Goal: Find specific page/section: Find specific page/section

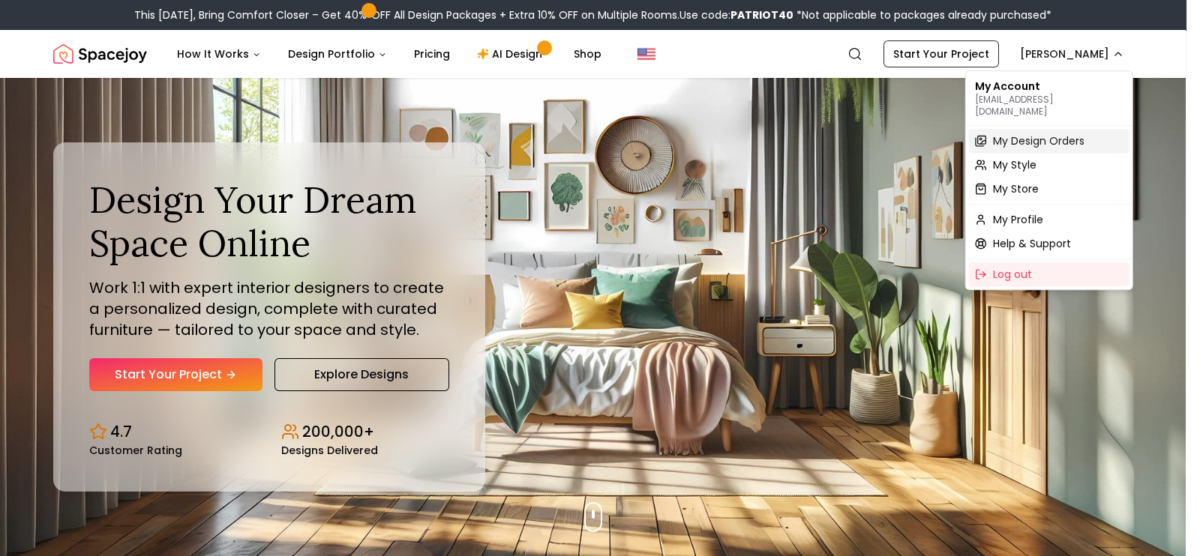
click at [1017, 133] on span "My Design Orders" at bounding box center [1038, 140] width 91 height 15
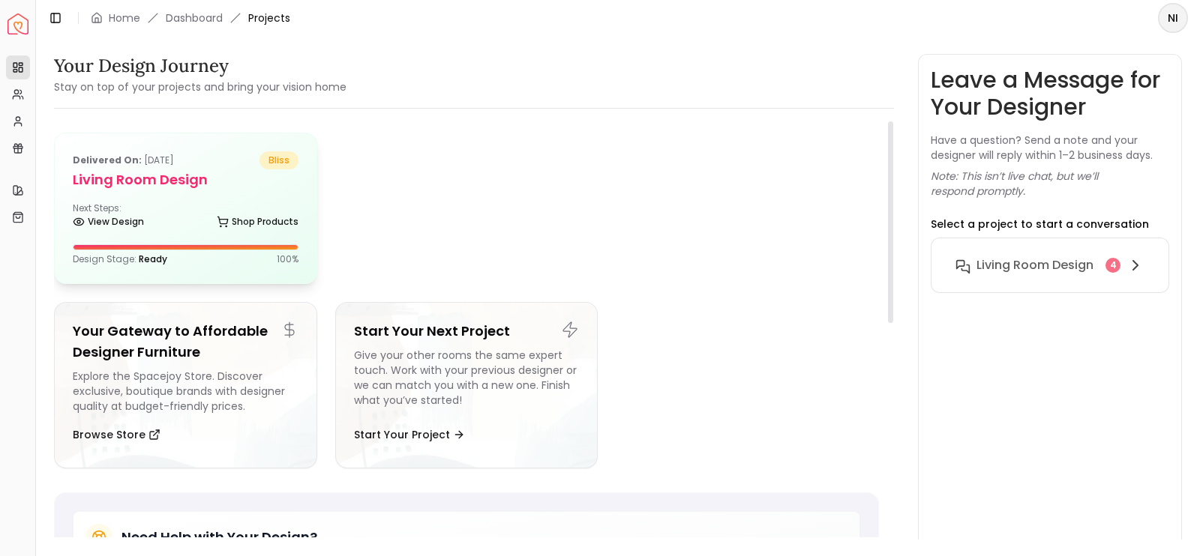
click at [282, 232] on div "Delivered on: [DATE] bliss Living Room design Next Steps: View Design Shop Prod…" at bounding box center [186, 208] width 262 height 150
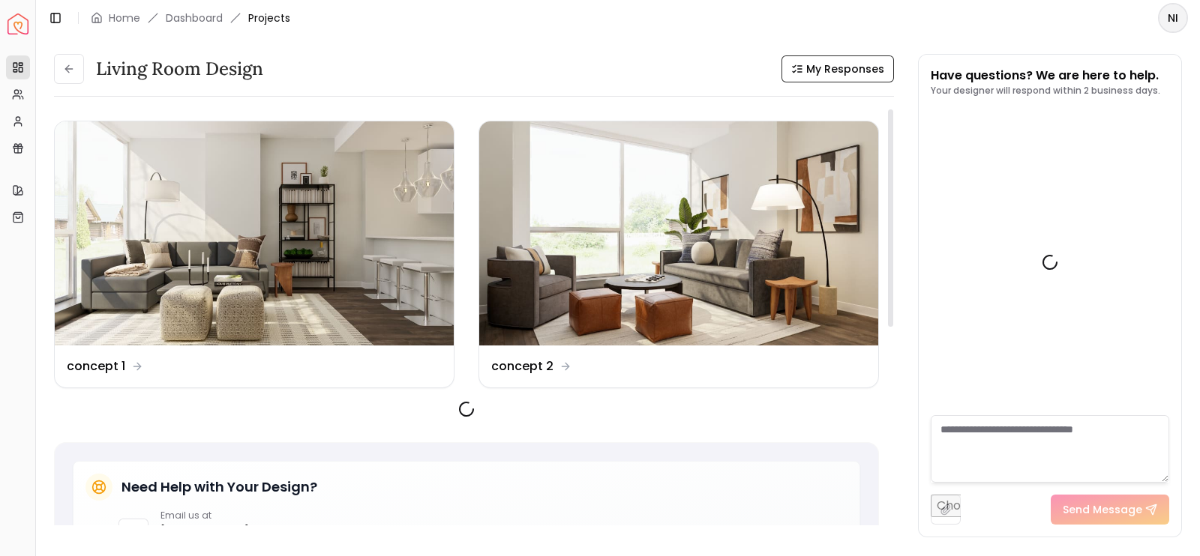
scroll to position [2209, 0]
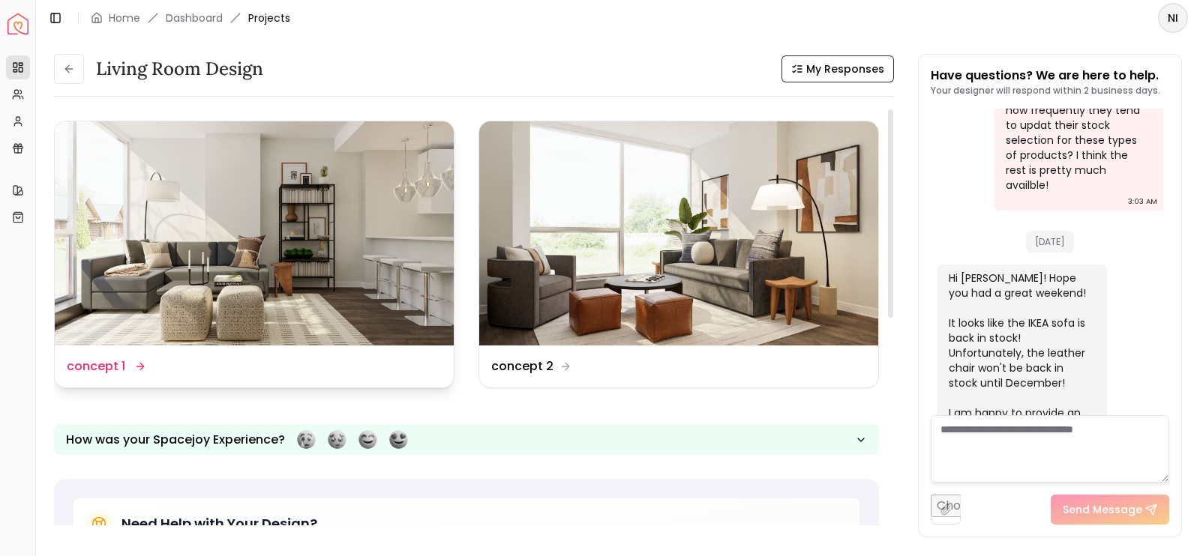
click at [372, 226] on img at bounding box center [254, 233] width 399 height 224
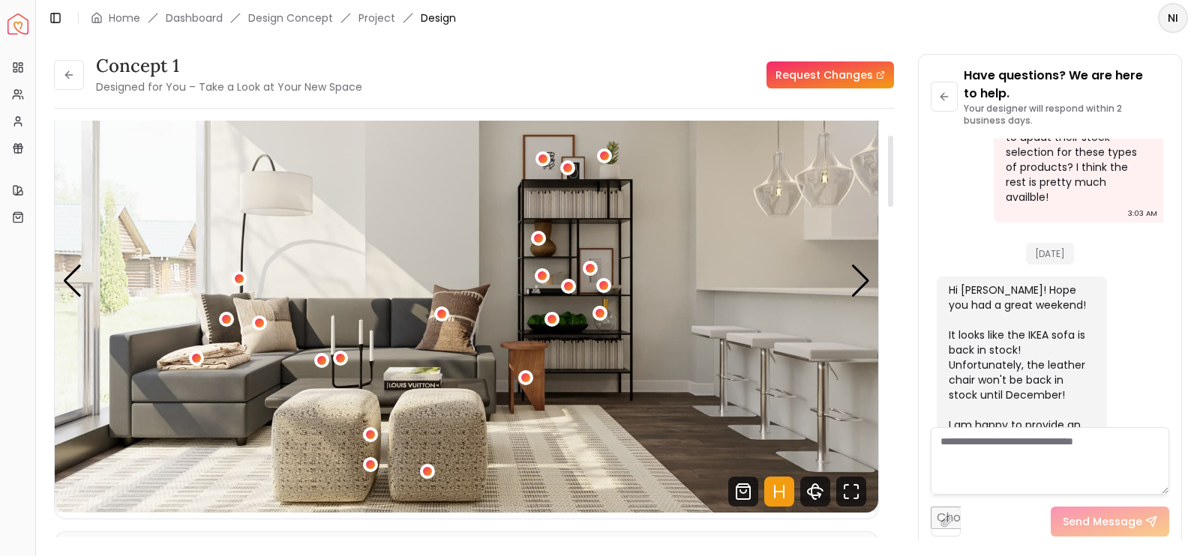
scroll to position [76, 0]
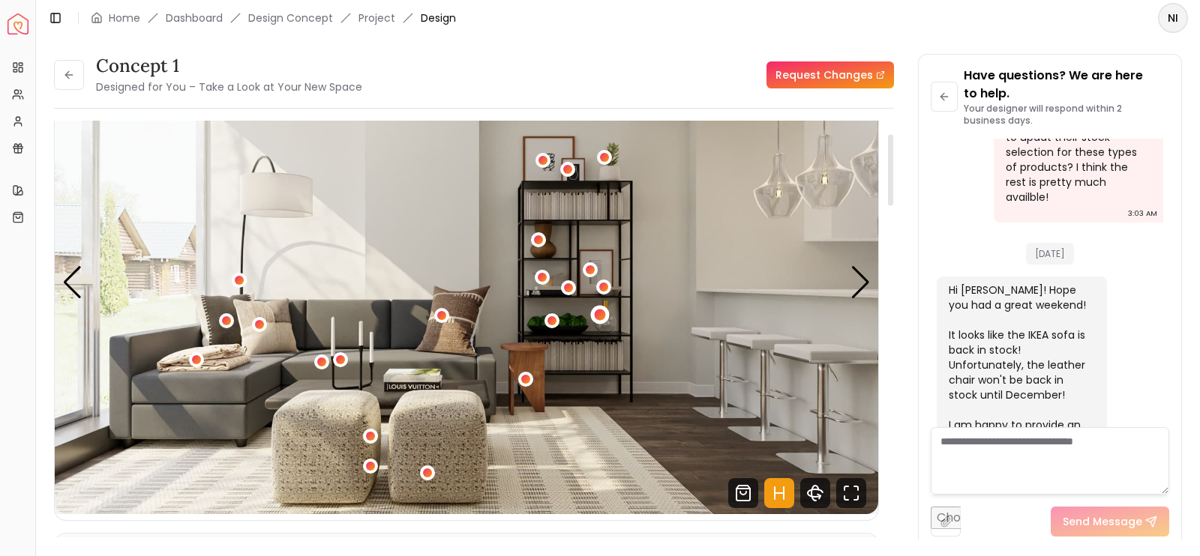
click at [596, 313] on div "1 / 5" at bounding box center [600, 315] width 11 height 11
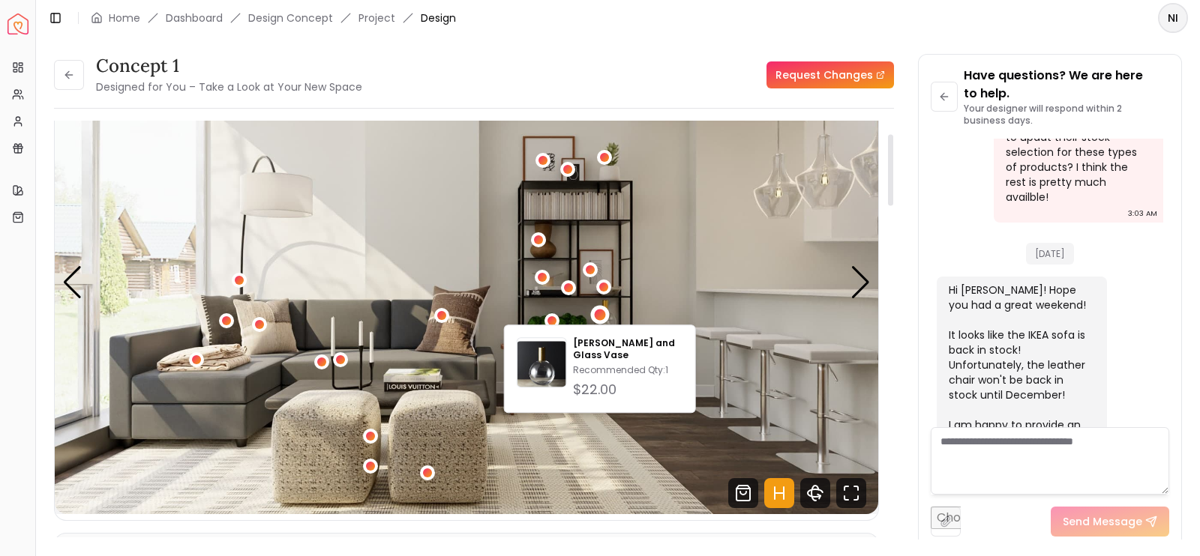
click at [603, 272] on img "1 / 5" at bounding box center [466, 282] width 823 height 463
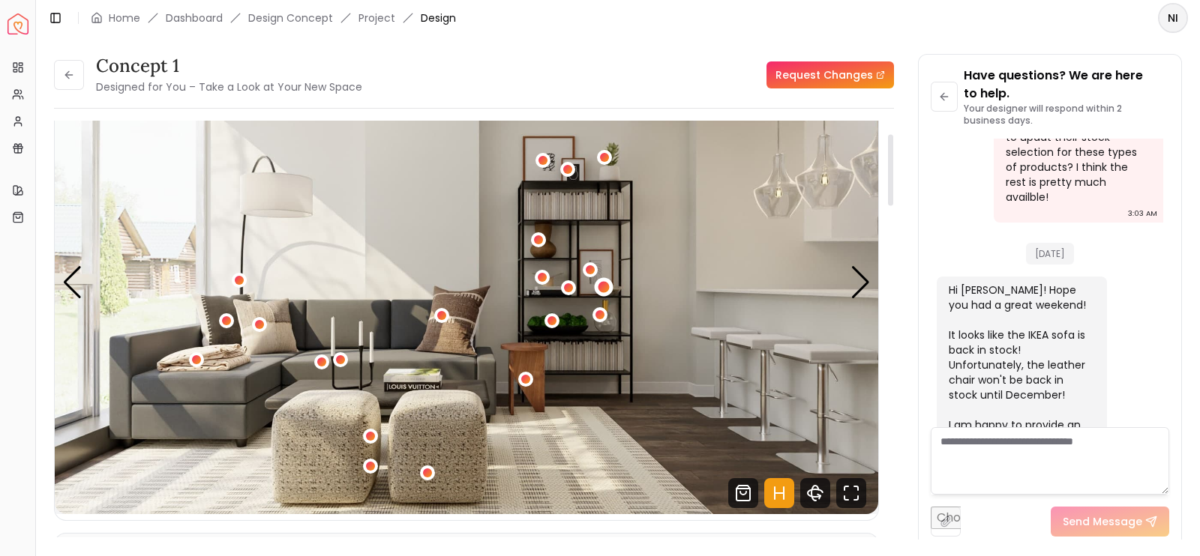
click at [600, 283] on div "1 / 5" at bounding box center [603, 286] width 11 height 11
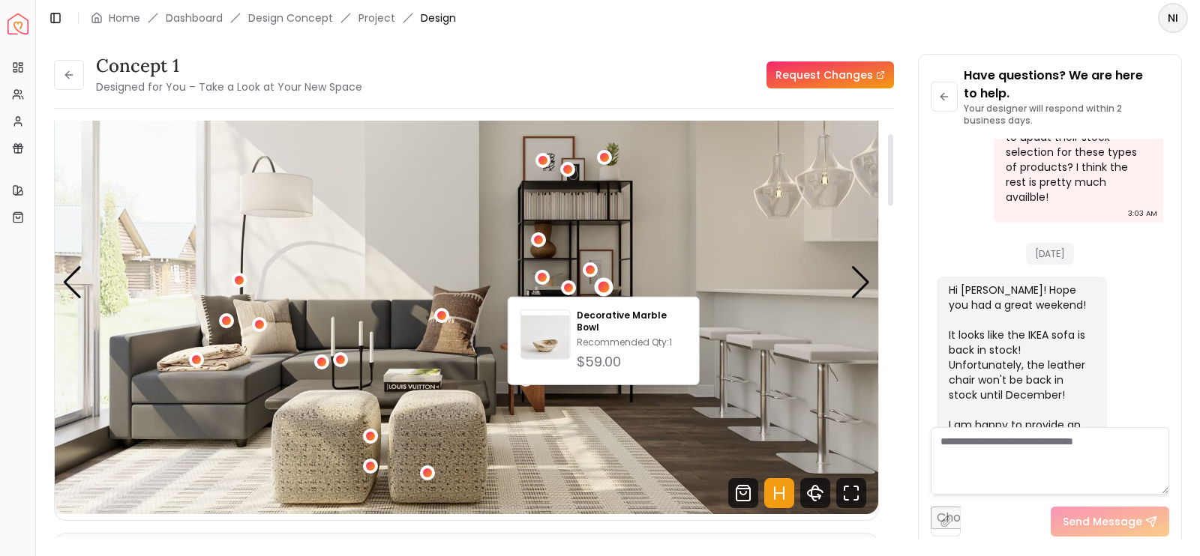
click at [609, 270] on img "1 / 5" at bounding box center [466, 282] width 823 height 463
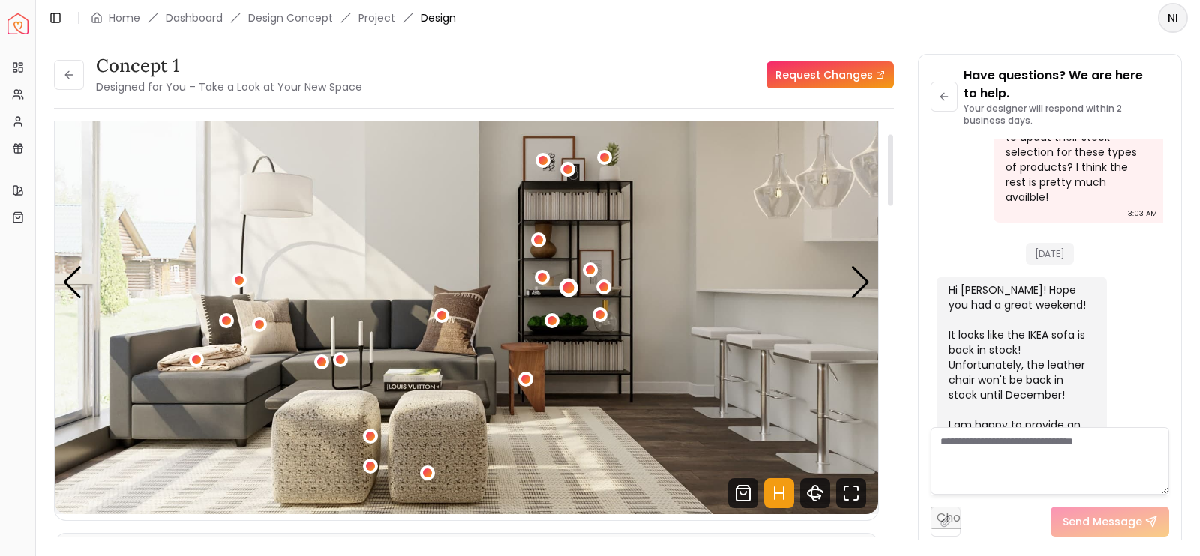
click at [565, 286] on div "1 / 5" at bounding box center [567, 287] width 11 height 11
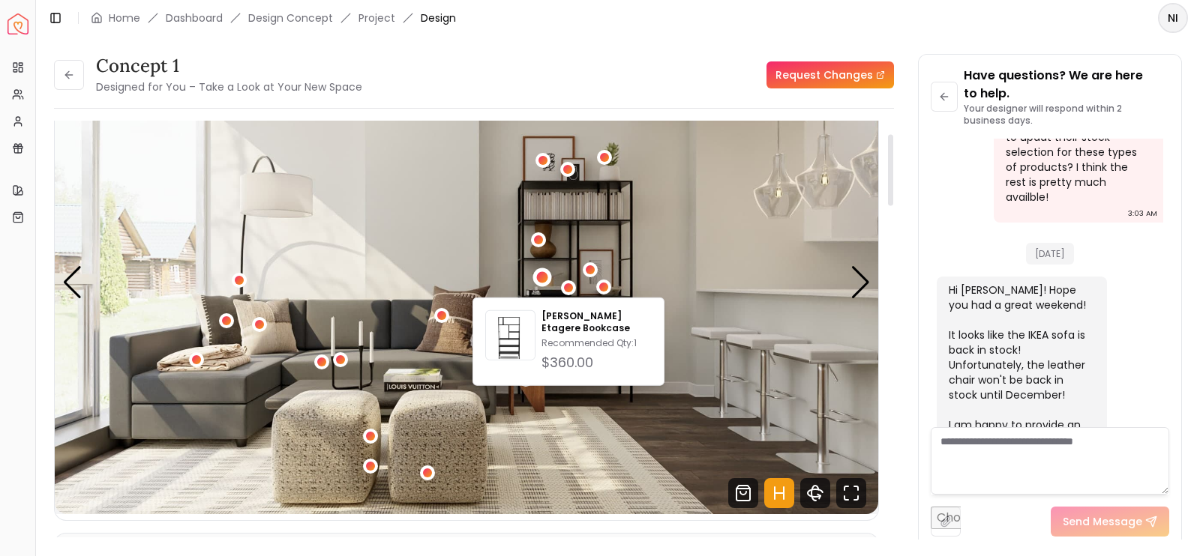
click at [547, 281] on button "1 / 5" at bounding box center [542, 277] width 15 height 15
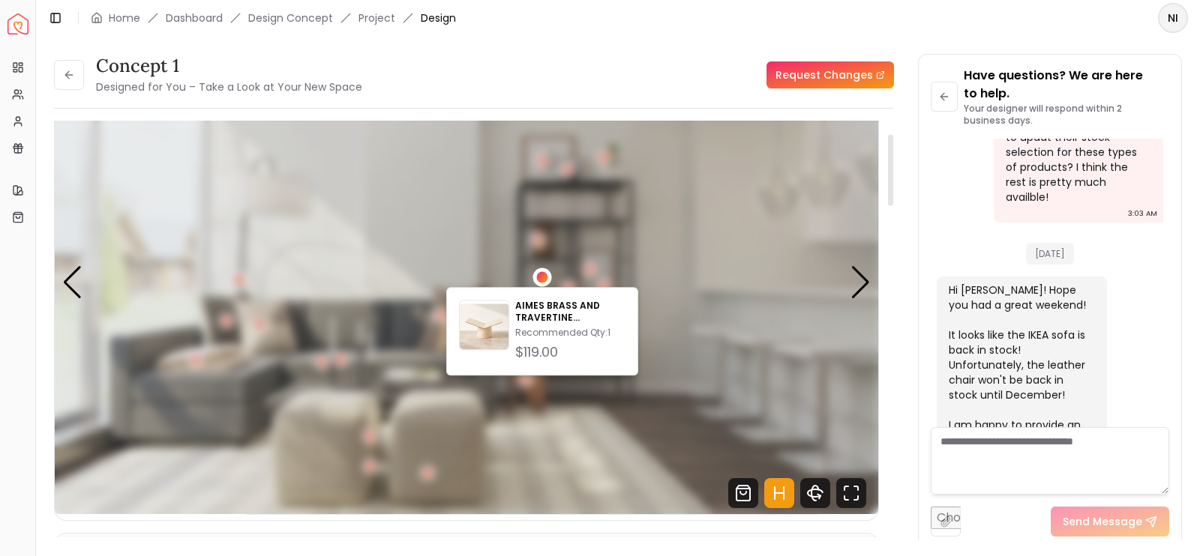
click at [544, 277] on div "1 / 5" at bounding box center [542, 277] width 11 height 11
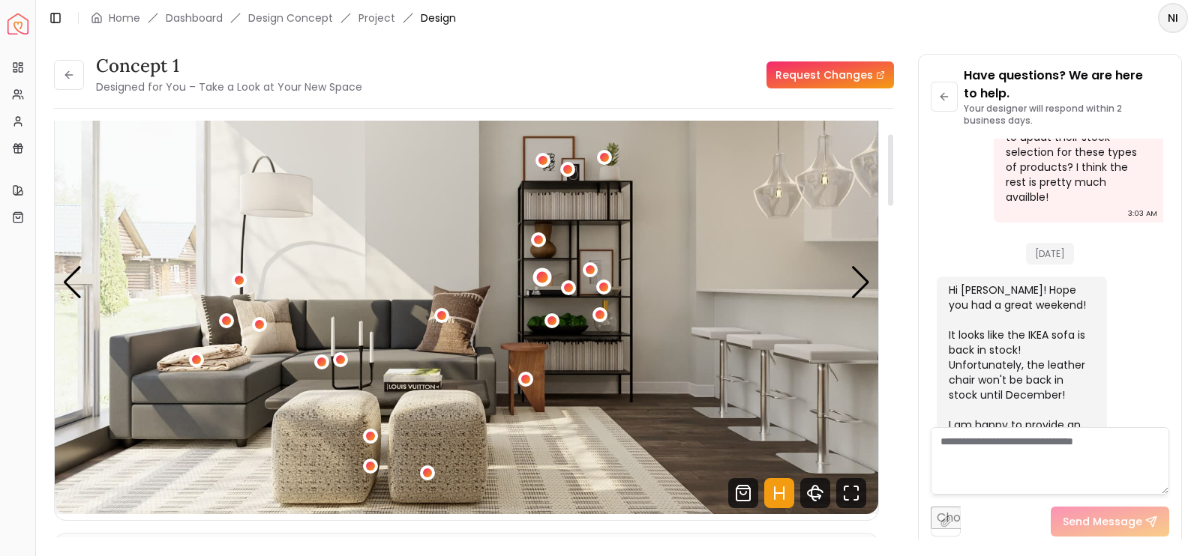
click at [544, 277] on div "1 / 5" at bounding box center [542, 277] width 11 height 11
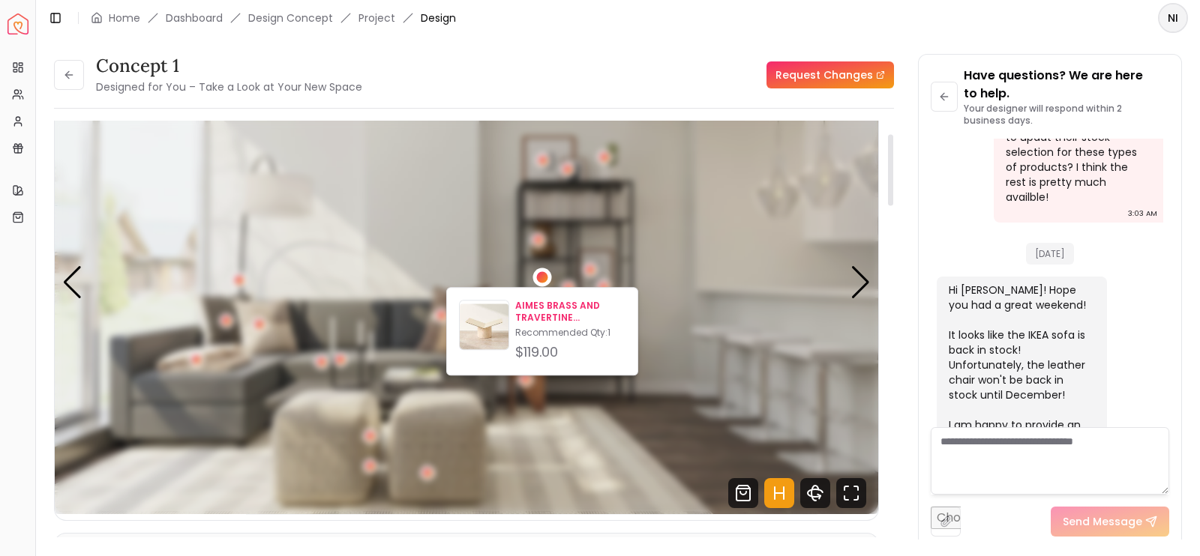
click at [522, 313] on p "AIMES BRASS AND TRAVERTINE BOOKSTAND" at bounding box center [570, 312] width 110 height 24
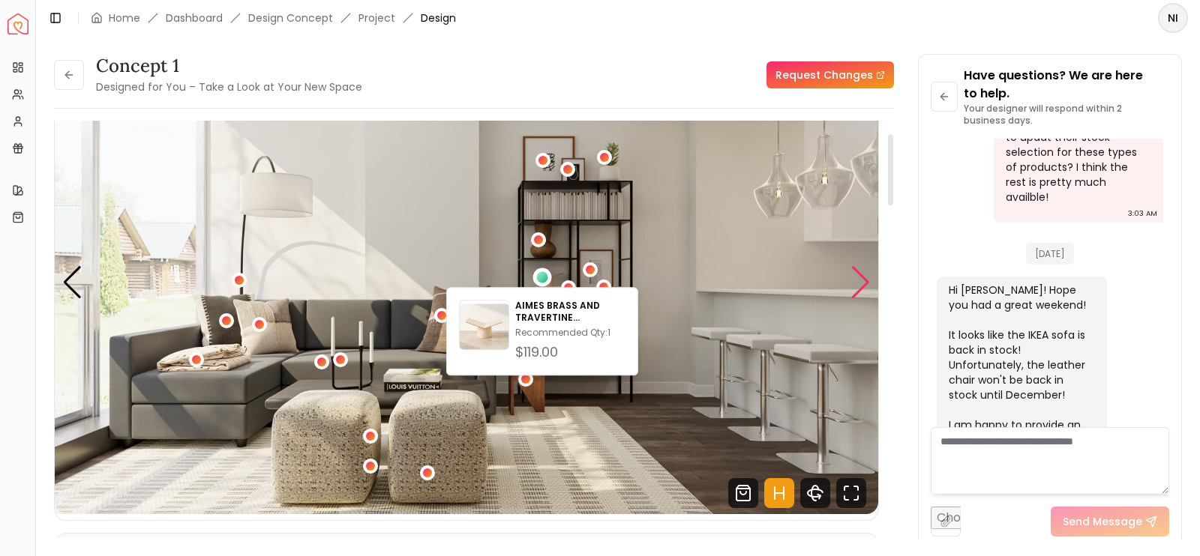
click at [852, 289] on div "Next slide" at bounding box center [860, 282] width 20 height 33
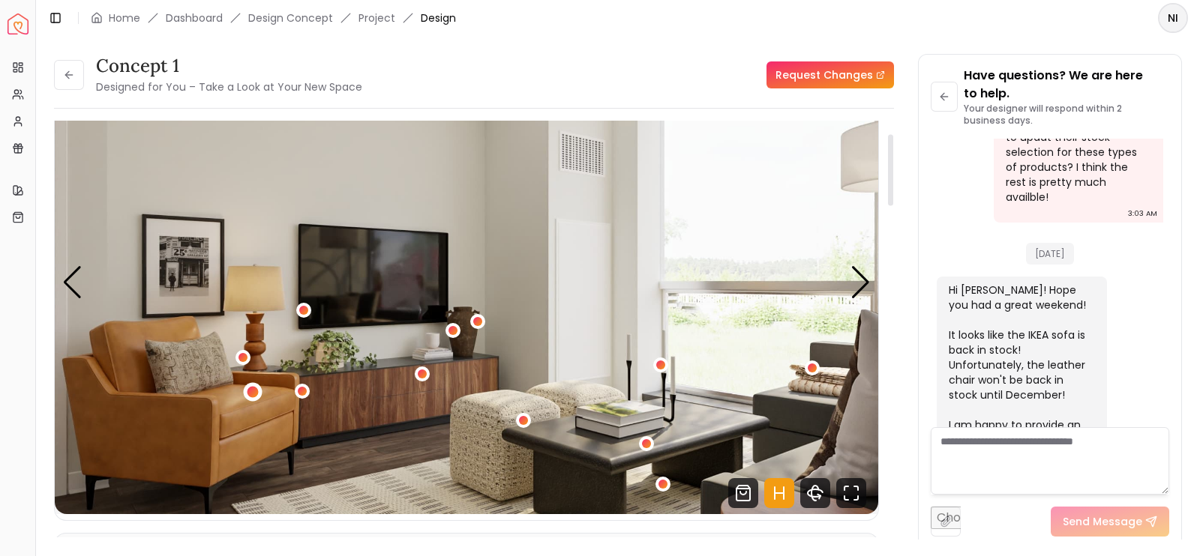
click at [251, 397] on div "2 / 5" at bounding box center [252, 391] width 19 height 19
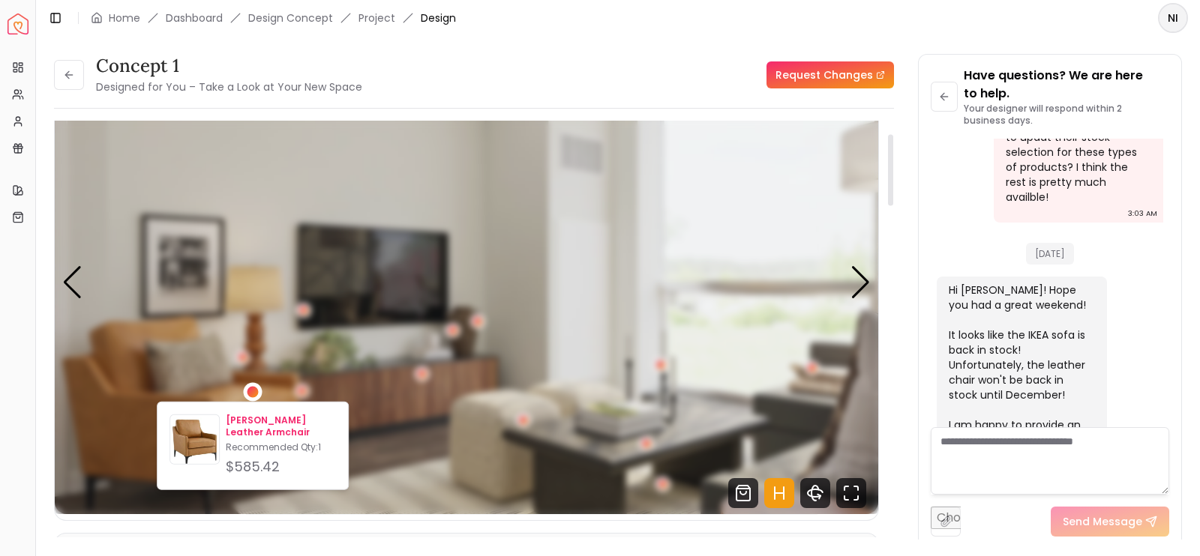
click at [240, 432] on p "[PERSON_NAME] Leather Armchair" at bounding box center [281, 427] width 110 height 24
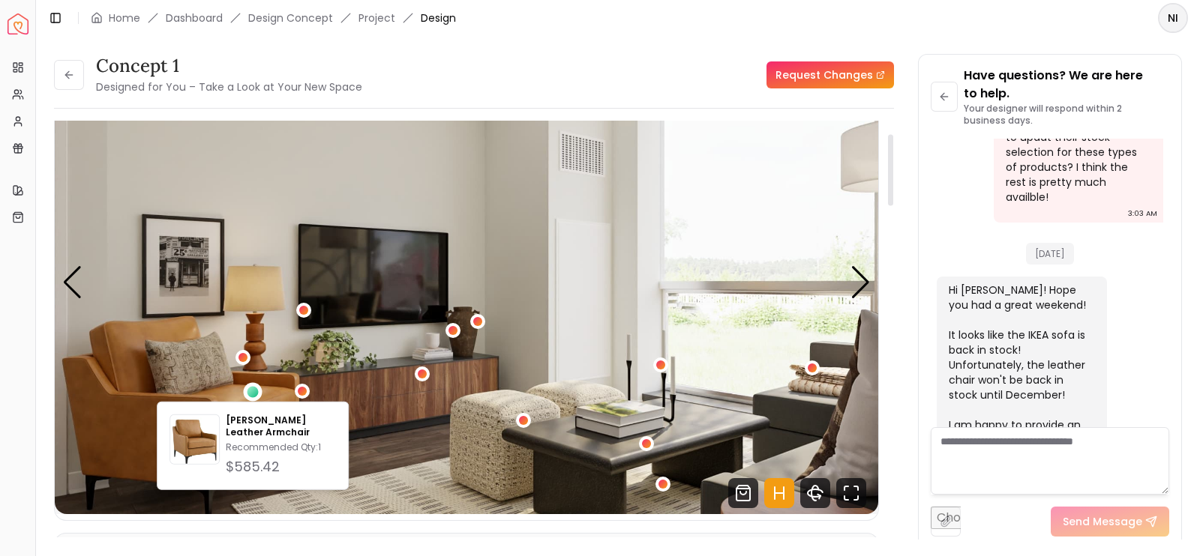
click at [323, 332] on img "2 / 5" at bounding box center [466, 282] width 823 height 463
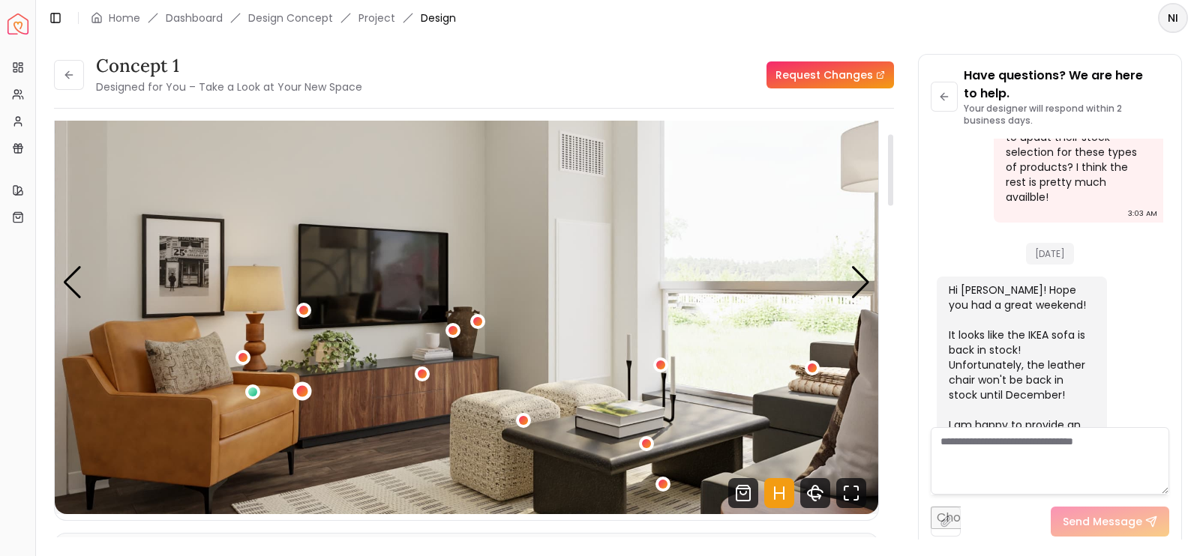
click at [305, 391] on div "2 / 5" at bounding box center [302, 390] width 11 height 11
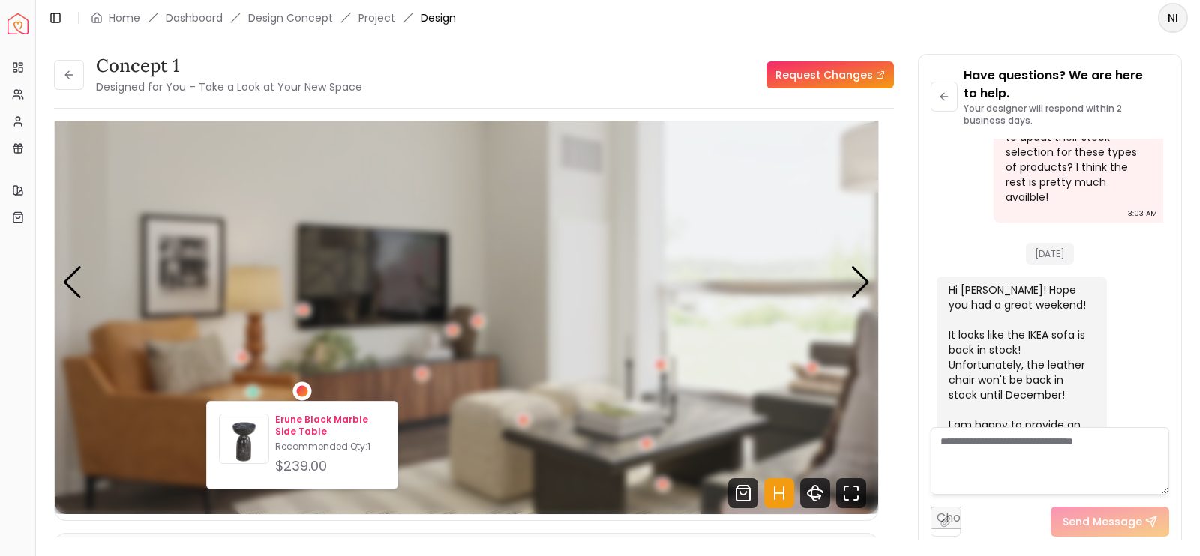
click at [292, 433] on p "Erune Black Marble Side Table" at bounding box center [330, 426] width 110 height 24
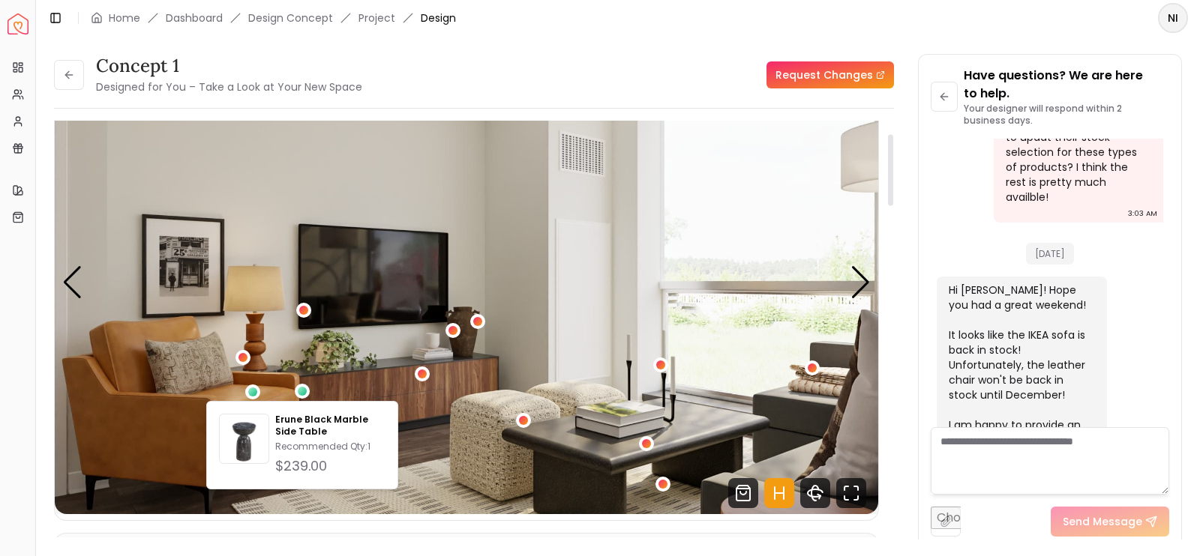
click at [539, 273] on img "2 / 5" at bounding box center [466, 282] width 823 height 463
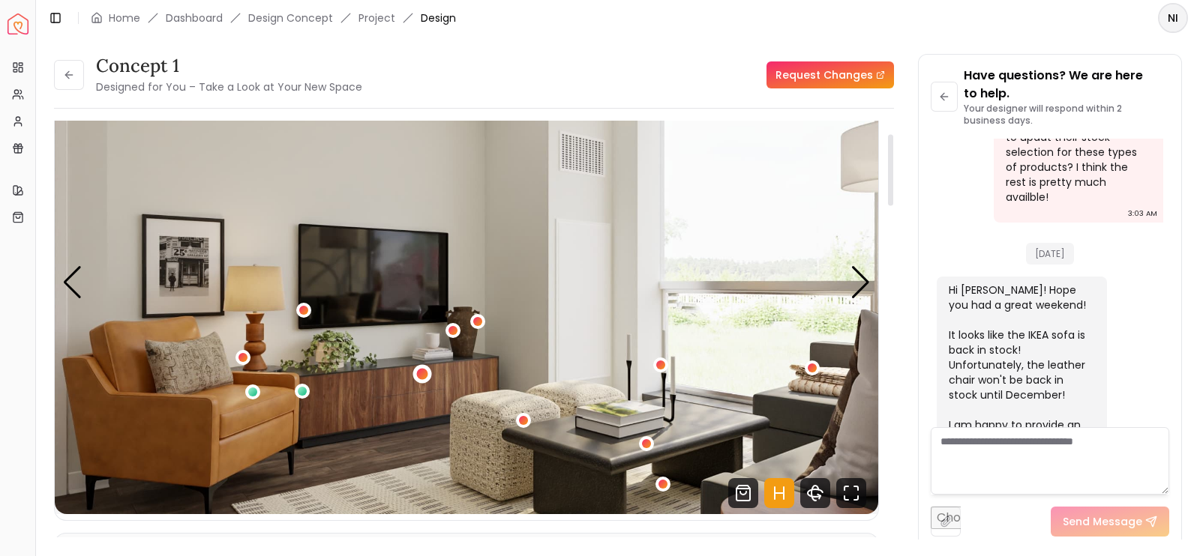
click at [415, 373] on div "2 / 5" at bounding box center [422, 374] width 19 height 19
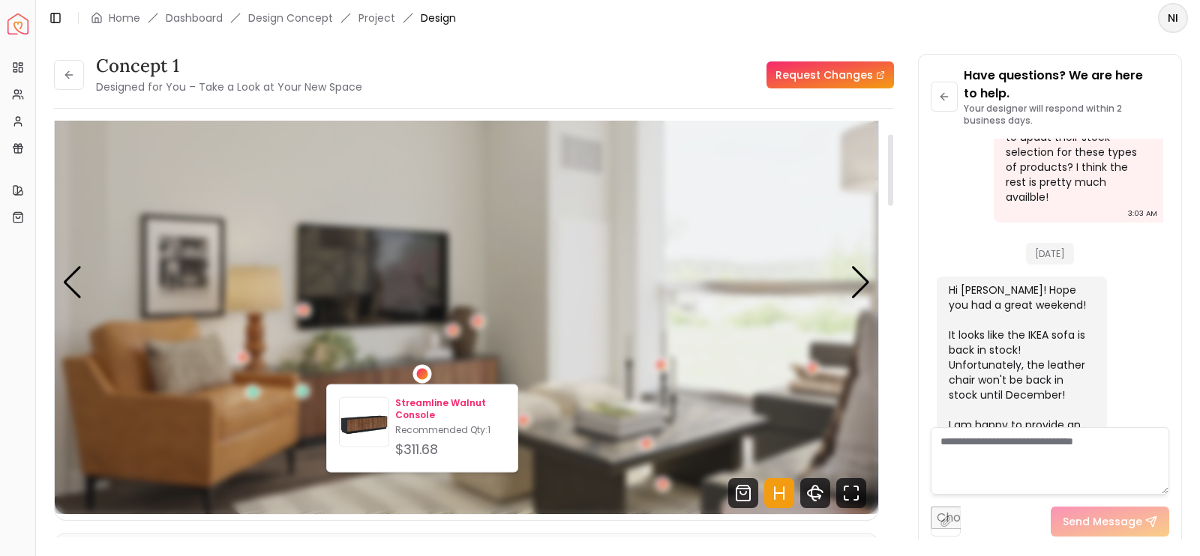
click at [401, 408] on p "Streamline Walnut Console" at bounding box center [450, 409] width 110 height 24
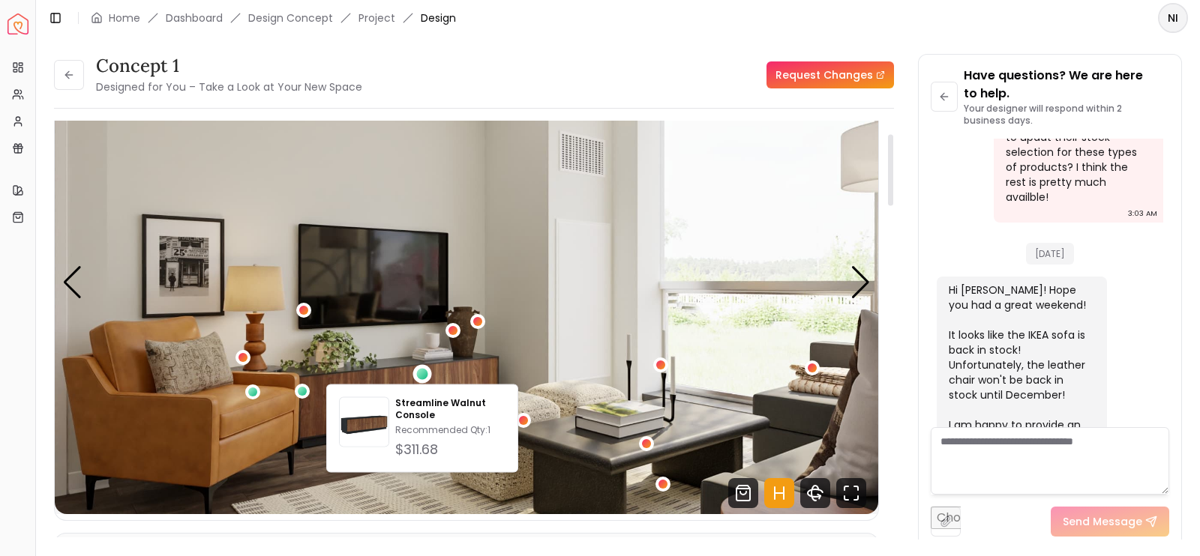
click at [503, 265] on img "2 / 5" at bounding box center [466, 282] width 823 height 463
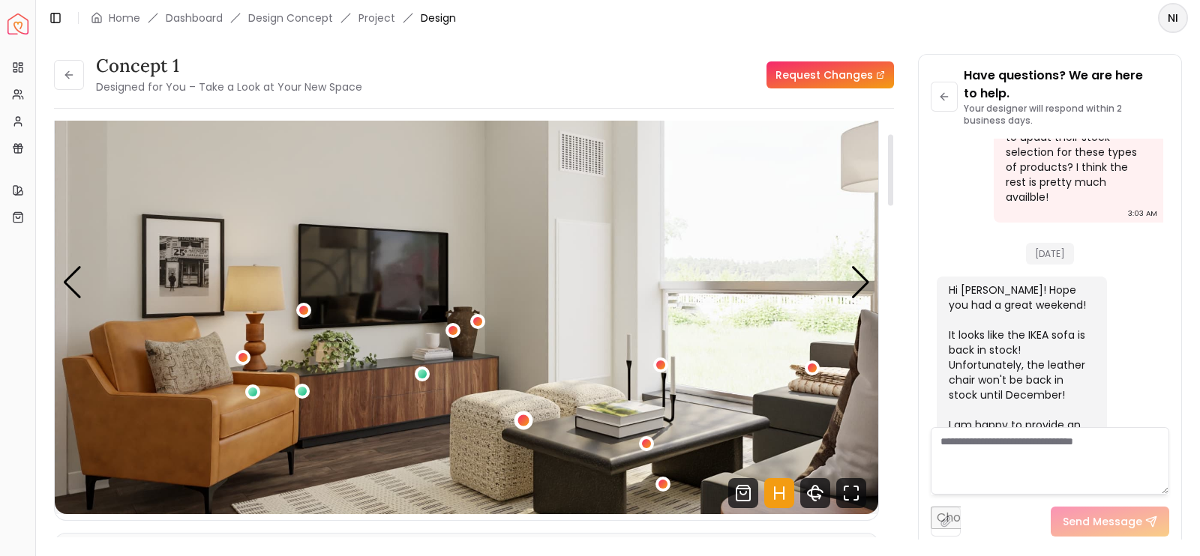
click at [521, 413] on div "2 / 5" at bounding box center [523, 421] width 19 height 19
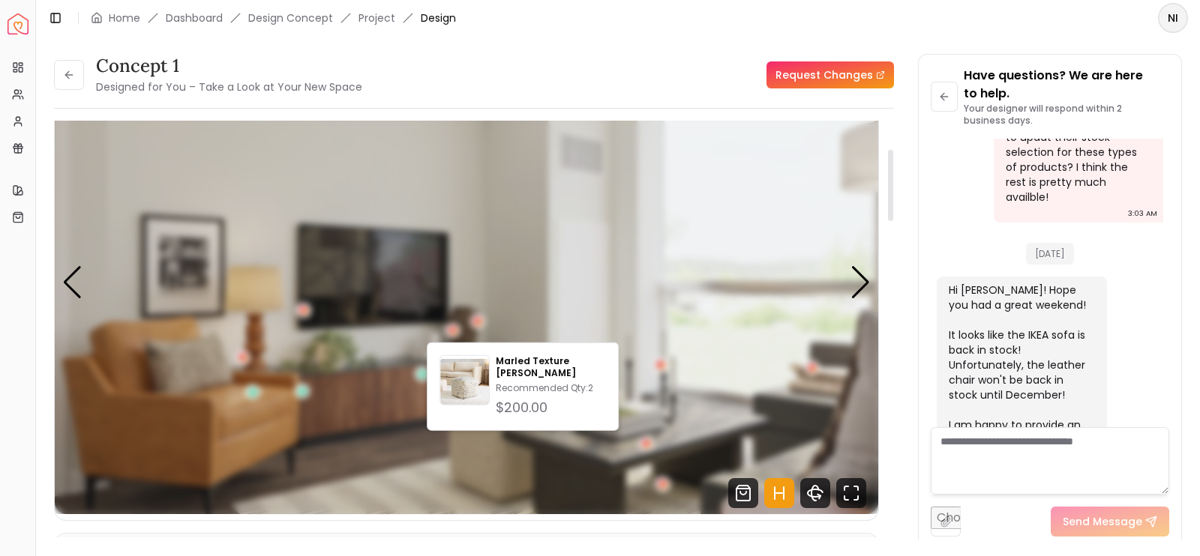
scroll to position [170, 0]
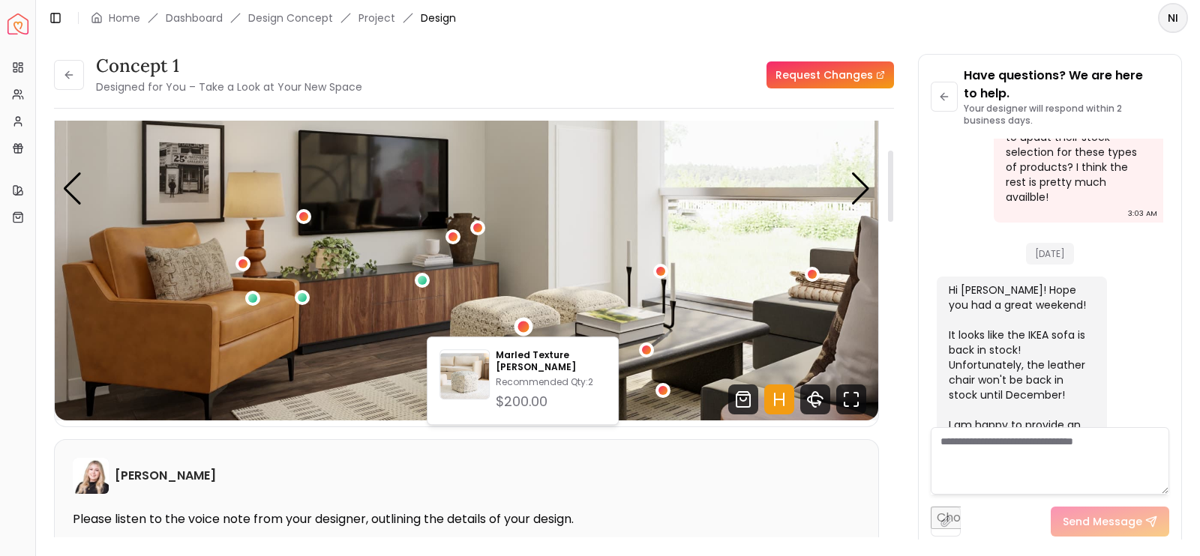
click at [786, 296] on img "2 / 5" at bounding box center [466, 188] width 823 height 463
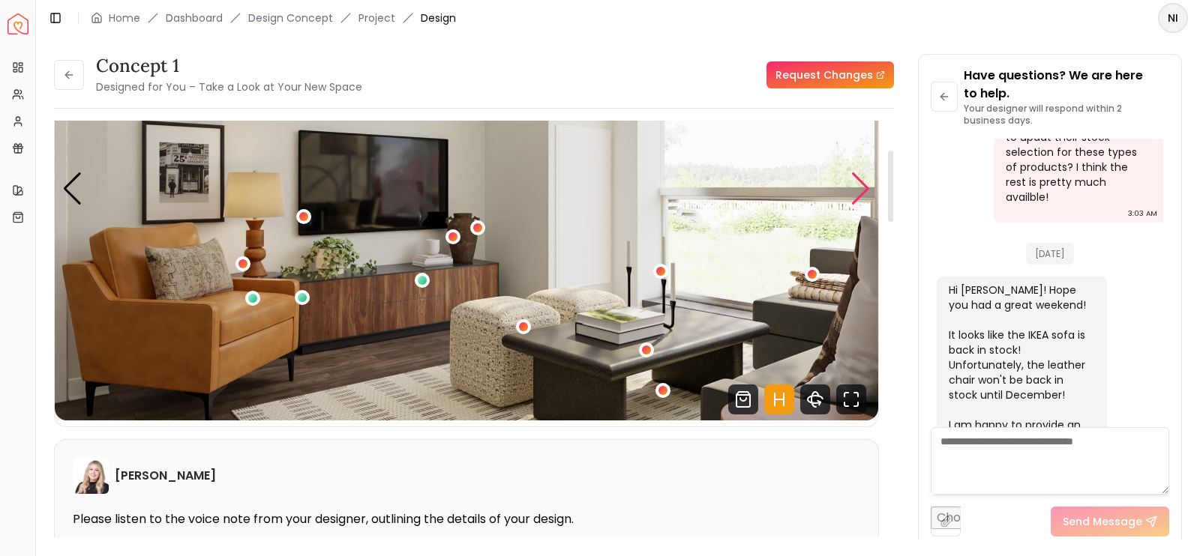
click at [858, 191] on div "Next slide" at bounding box center [860, 188] width 20 height 33
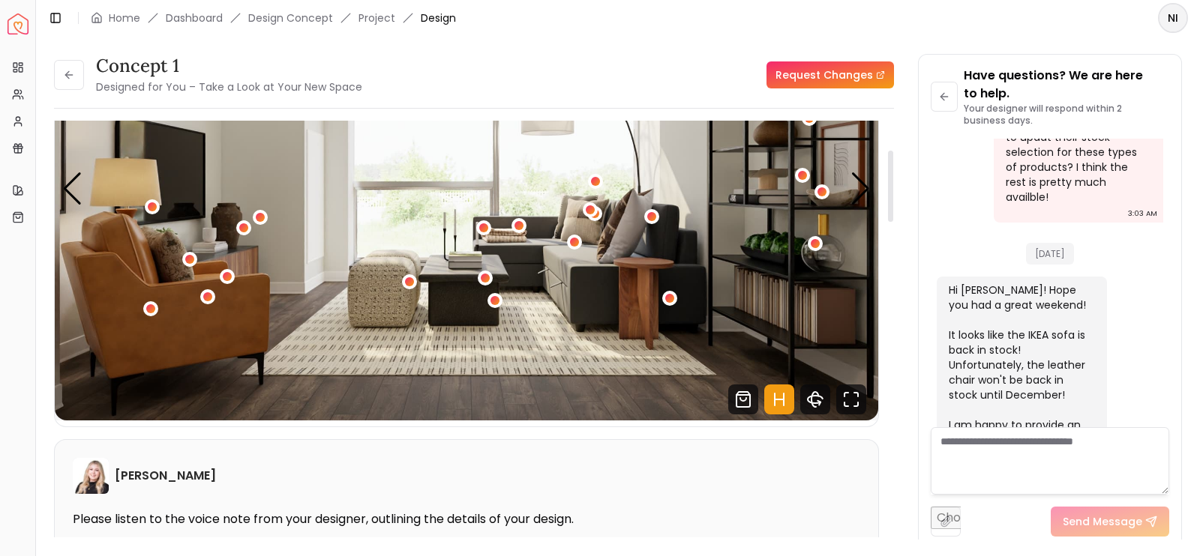
click at [662, 299] on div "3 / 5" at bounding box center [669, 298] width 15 height 15
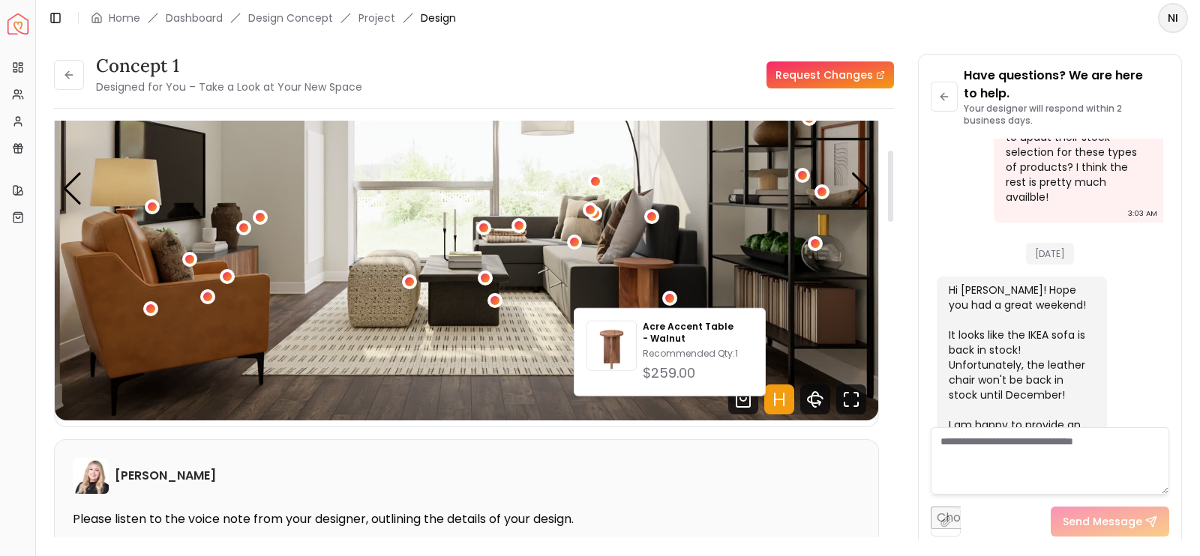
click at [688, 243] on img "3 / 5" at bounding box center [466, 188] width 823 height 463
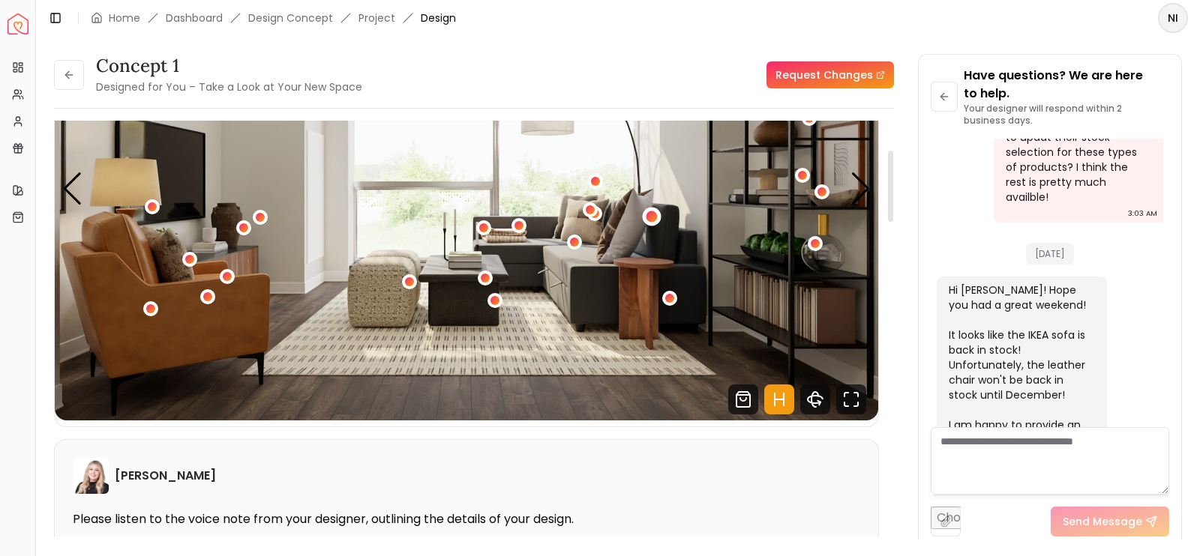
click at [649, 211] on div "3 / 5" at bounding box center [651, 216] width 11 height 11
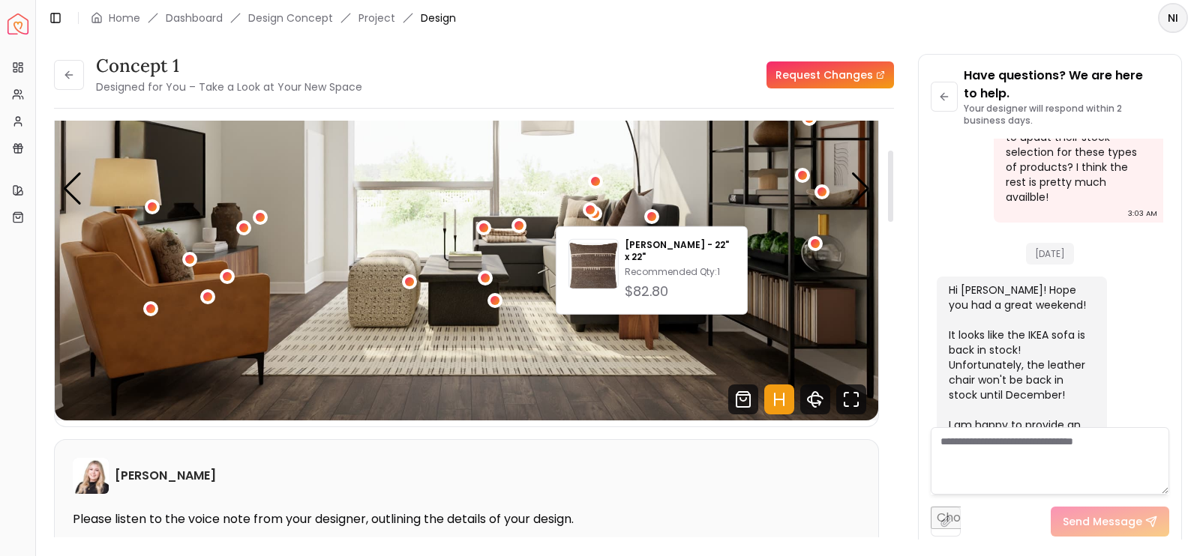
click at [617, 197] on img "3 / 5" at bounding box center [466, 188] width 823 height 463
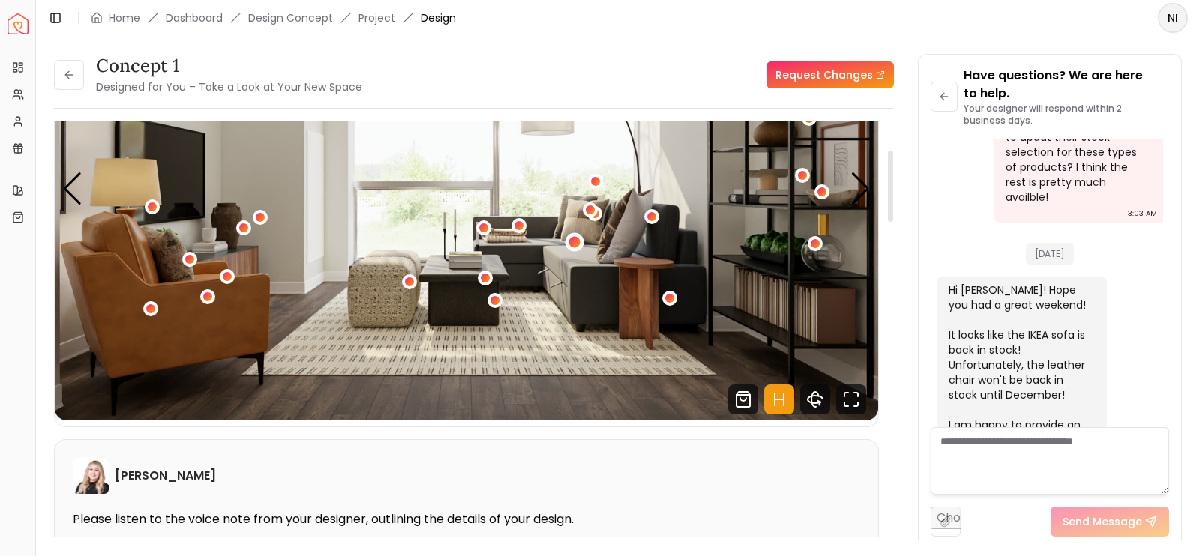
click at [566, 241] on div "3 / 5" at bounding box center [574, 241] width 19 height 19
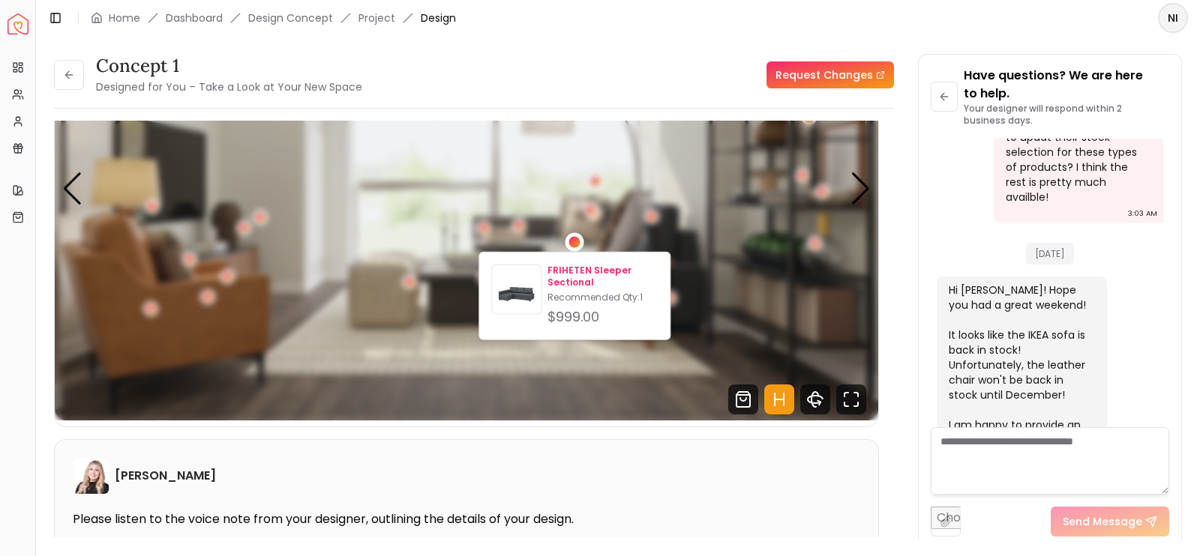
click at [547, 275] on p "FRIHETEN Sleeper Sectional" at bounding box center [602, 277] width 110 height 24
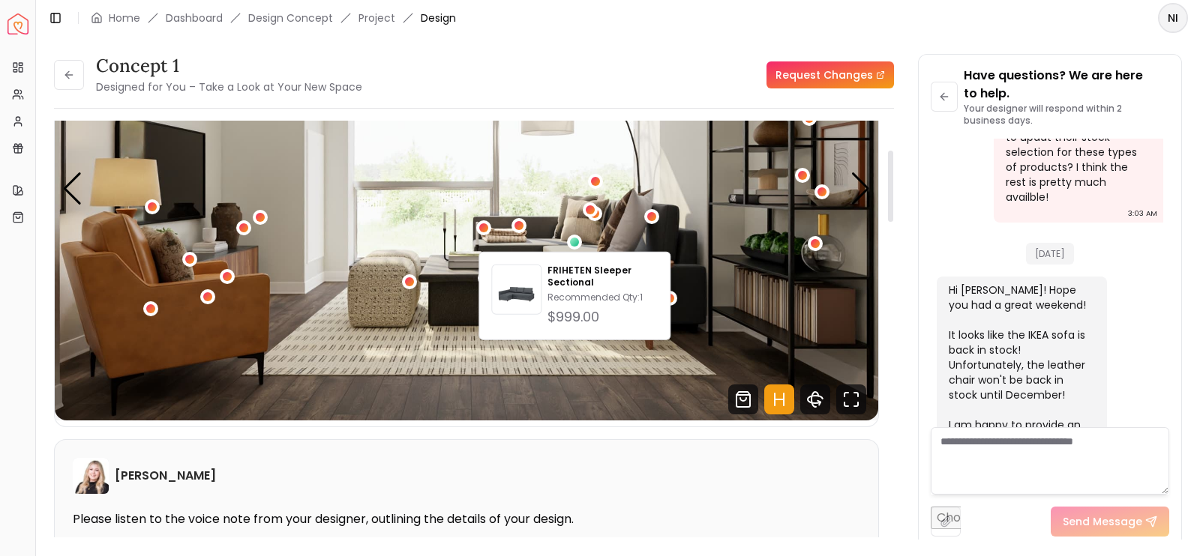
click at [504, 200] on img "3 / 5" at bounding box center [466, 188] width 823 height 463
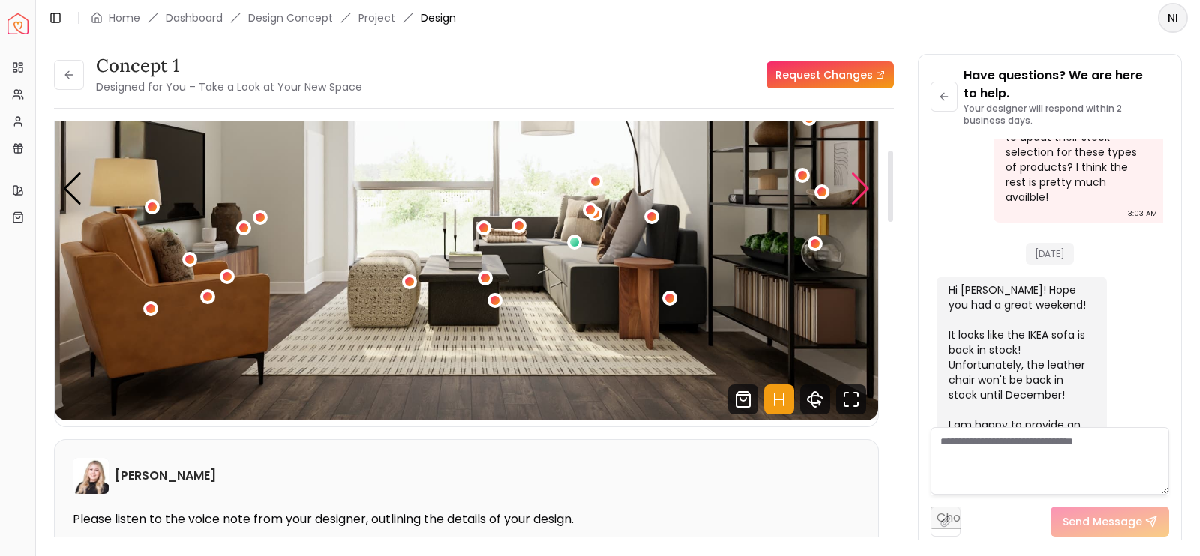
click at [850, 189] on div "Next slide" at bounding box center [860, 188] width 20 height 33
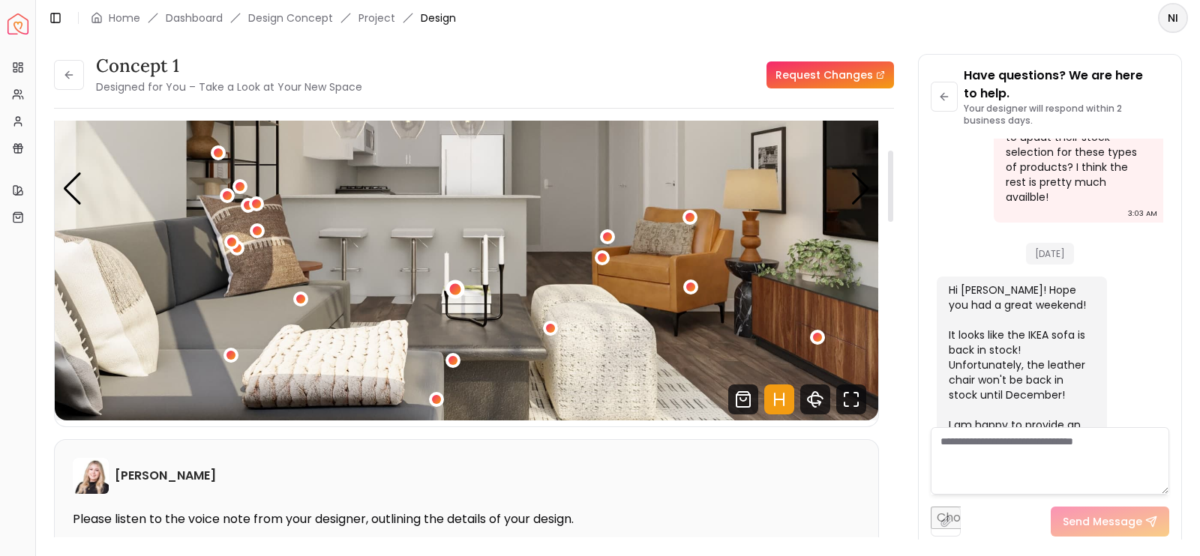
click at [457, 282] on div "4 / 5" at bounding box center [454, 289] width 19 height 19
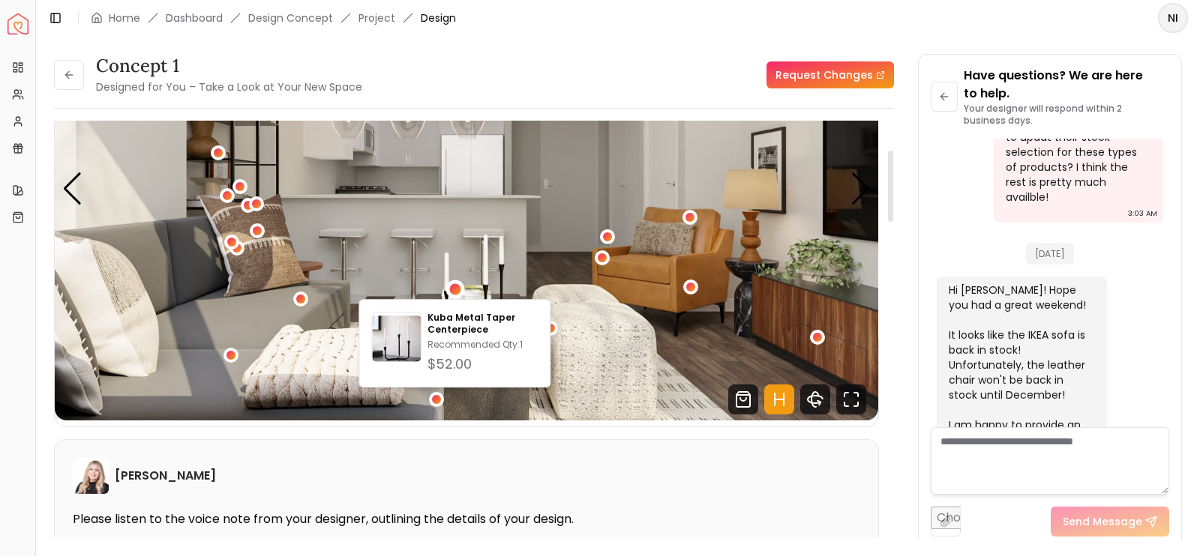
click at [524, 266] on img "4 / 5" at bounding box center [466, 188] width 823 height 463
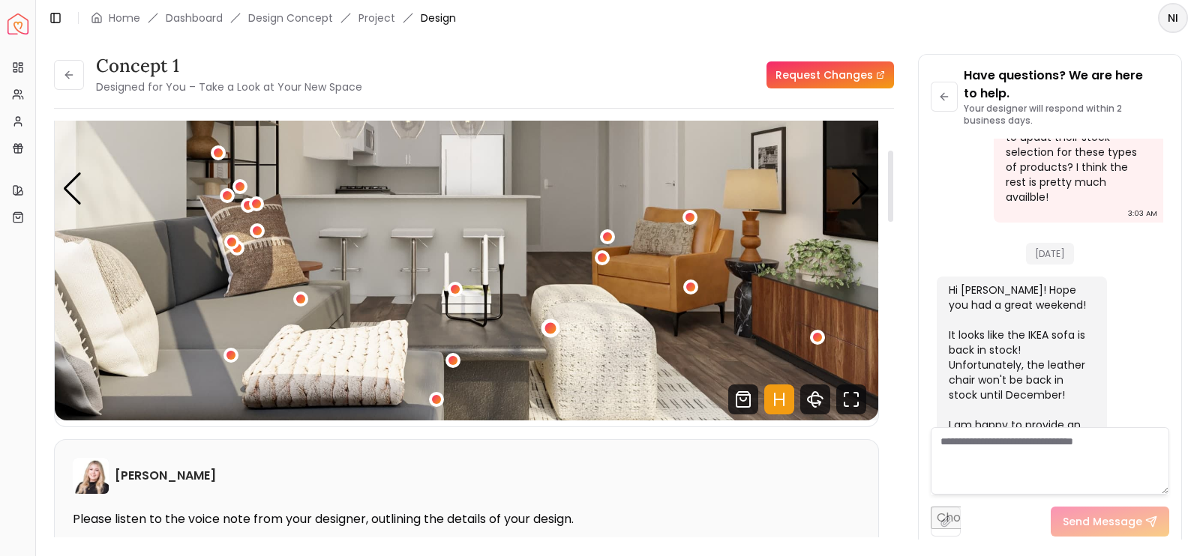
click at [552, 327] on div "4 / 5" at bounding box center [549, 328] width 11 height 11
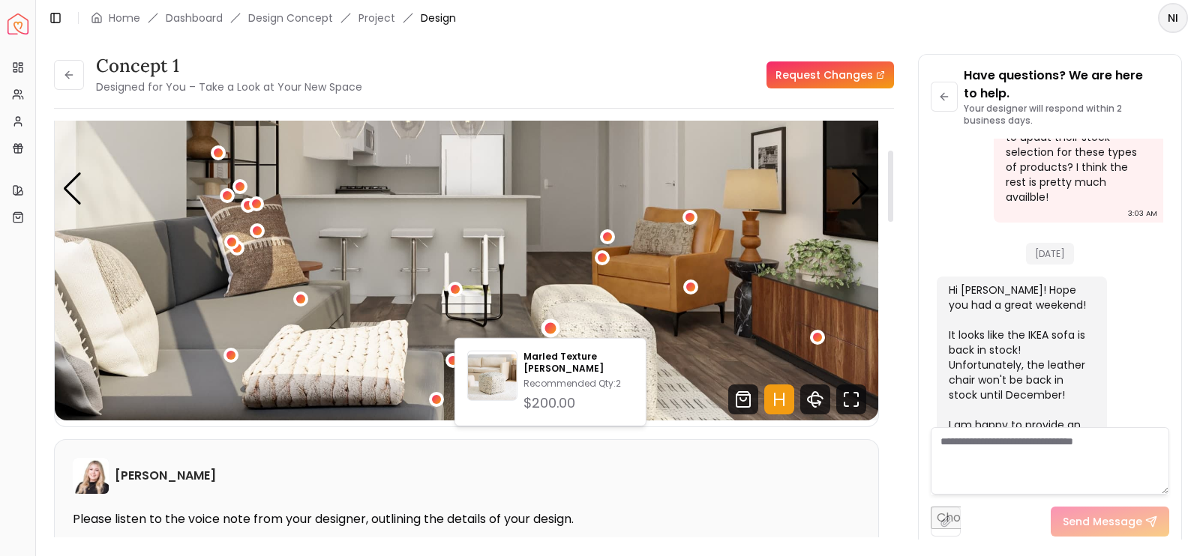
click at [541, 285] on img "4 / 5" at bounding box center [466, 188] width 823 height 463
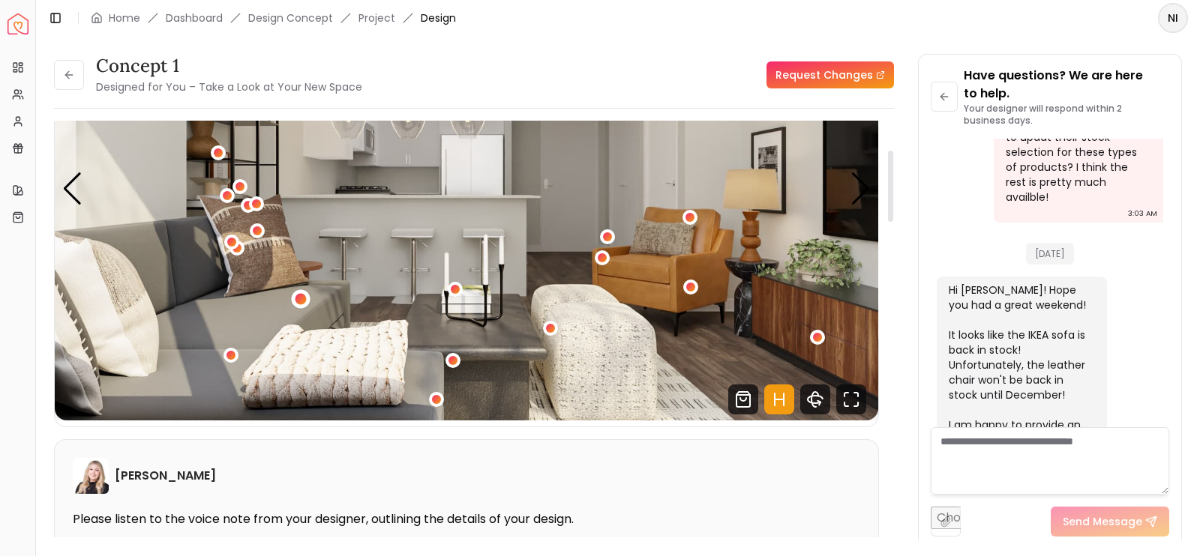
click at [300, 294] on div "4 / 5" at bounding box center [300, 299] width 11 height 11
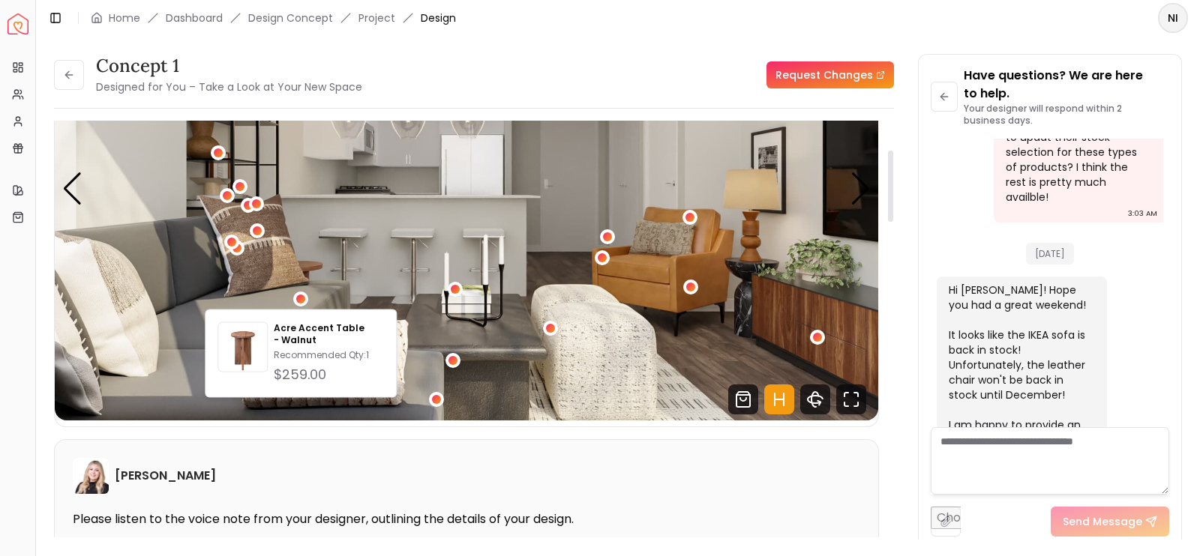
click at [232, 290] on img "4 / 5" at bounding box center [466, 188] width 823 height 463
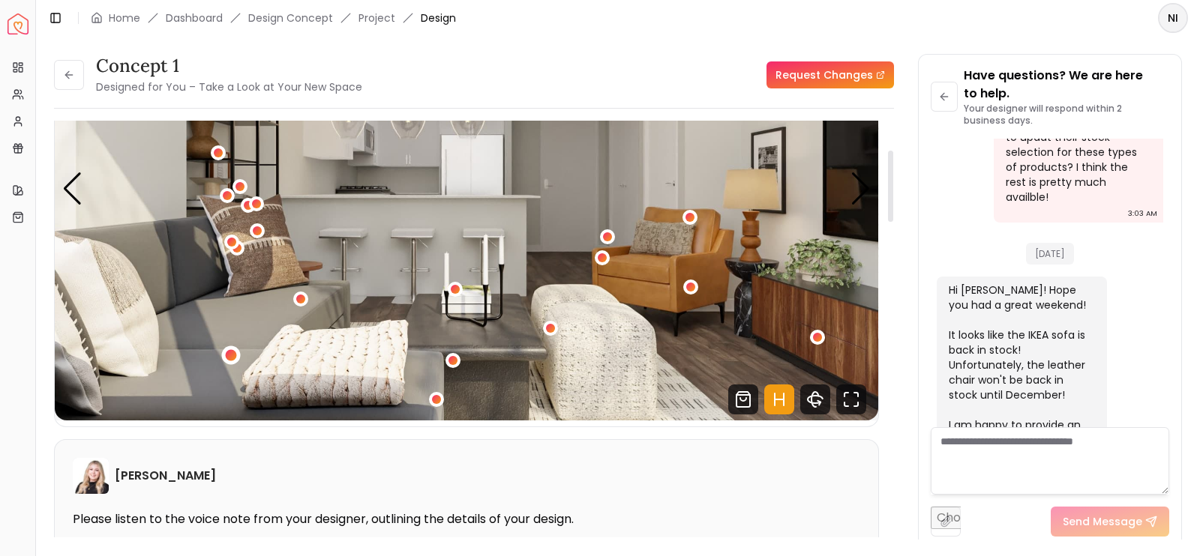
click at [225, 356] on div "4 / 5" at bounding box center [230, 355] width 19 height 19
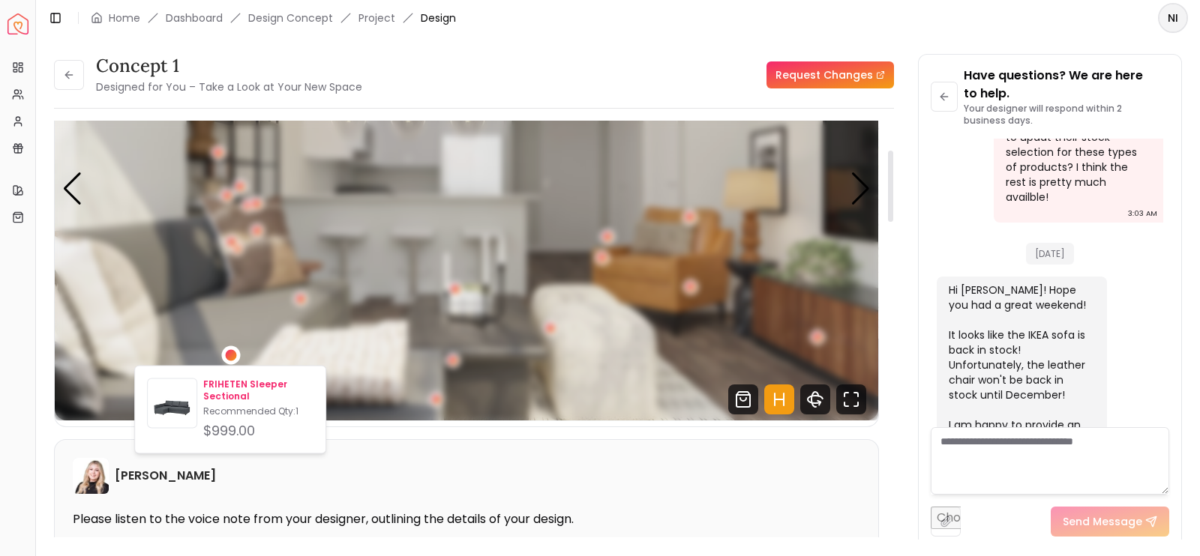
click at [205, 397] on p "FRIHETEN Sleeper Sectional" at bounding box center [258, 391] width 110 height 24
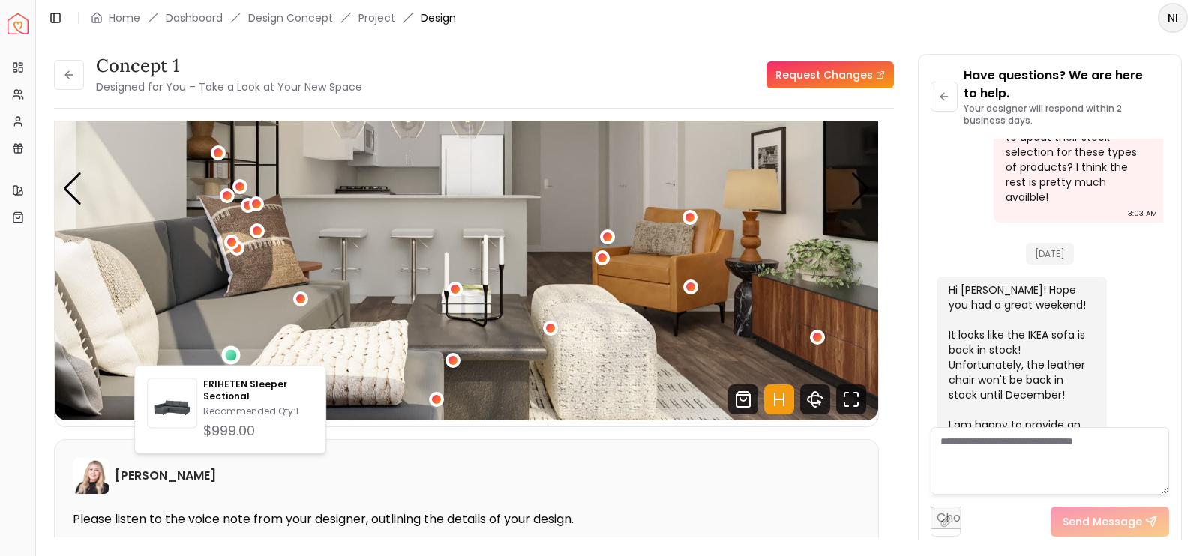
click at [667, 64] on div "concept 1 Designed for You – Take a Look at Your New Space Request Changes" at bounding box center [474, 75] width 840 height 42
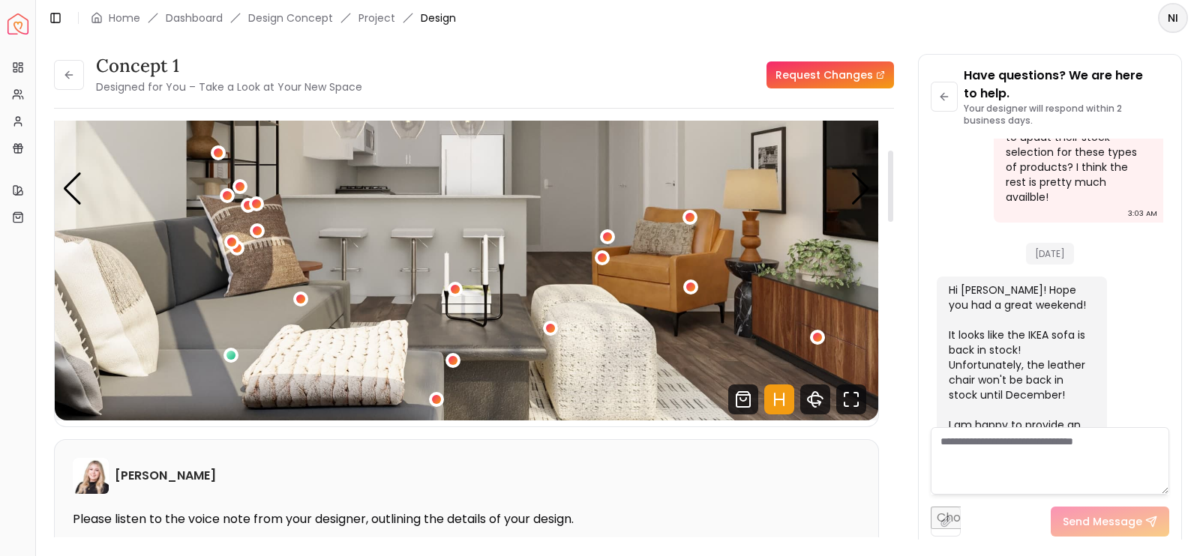
scroll to position [128, 0]
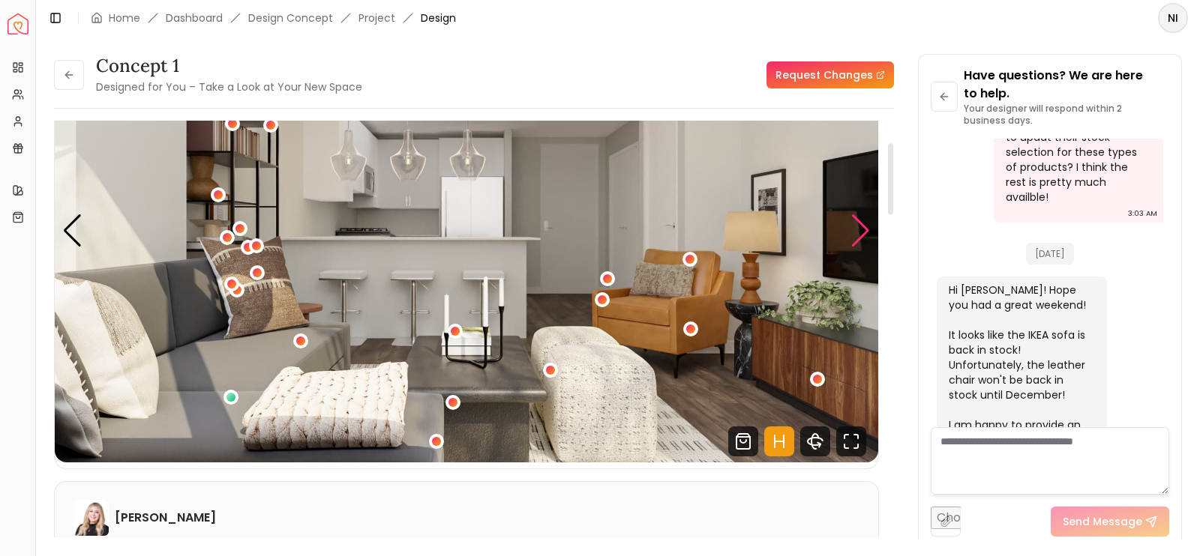
click at [857, 221] on div "Next slide" at bounding box center [860, 230] width 20 height 33
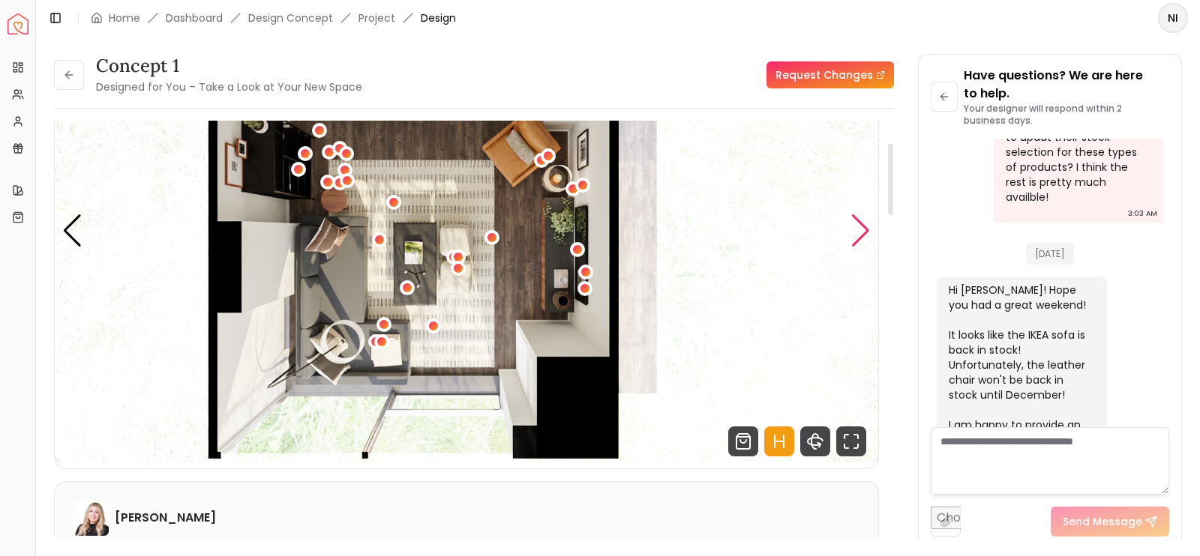
click at [857, 221] on div "Next slide" at bounding box center [860, 230] width 20 height 33
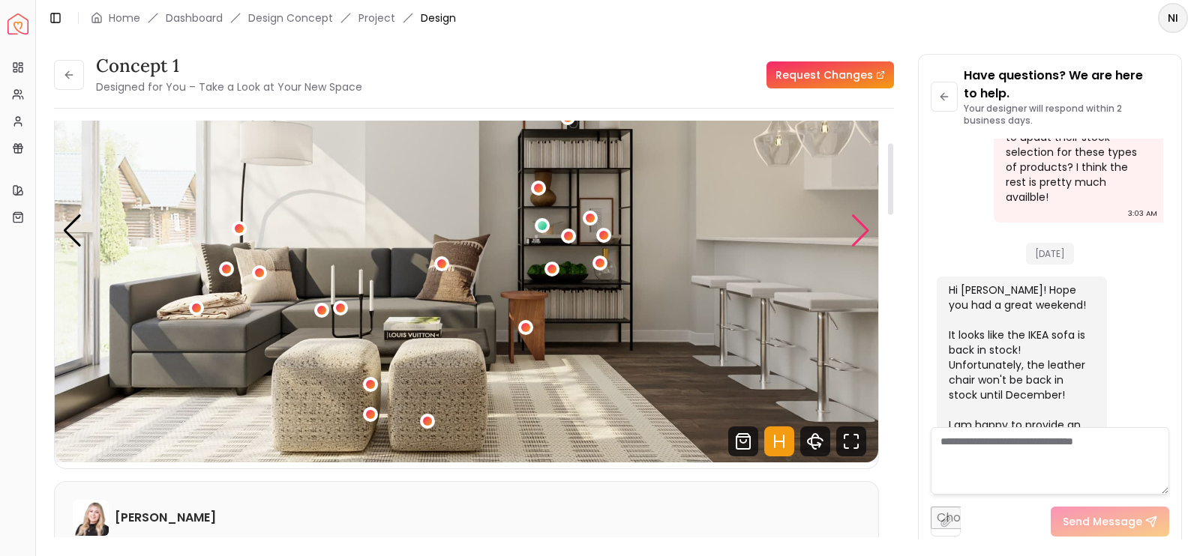
click at [858, 221] on div "Next slide" at bounding box center [860, 230] width 20 height 33
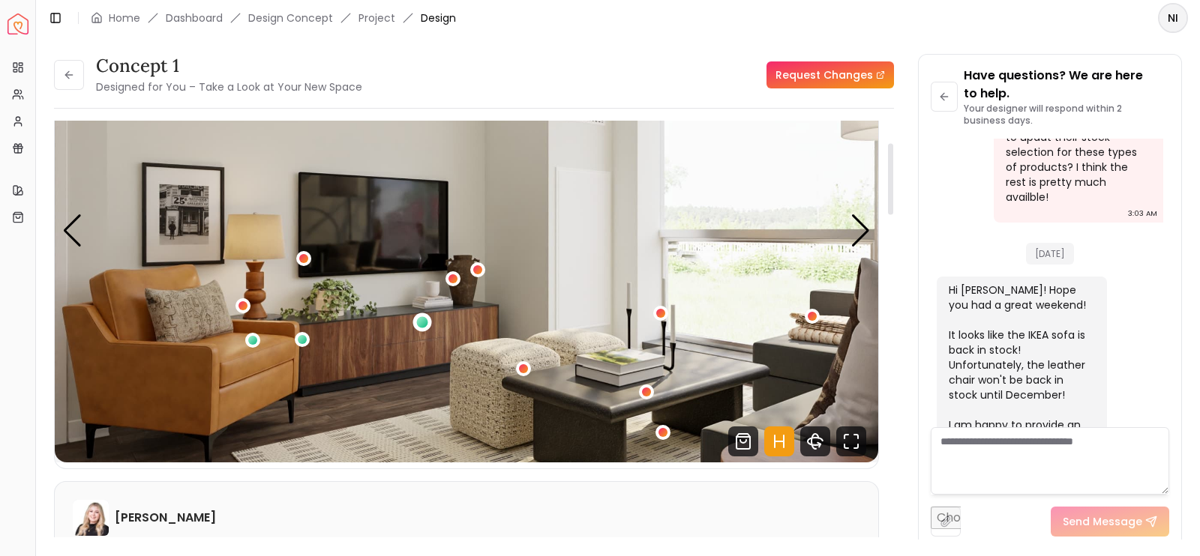
click at [418, 320] on div "2 / 5" at bounding box center [422, 322] width 11 height 11
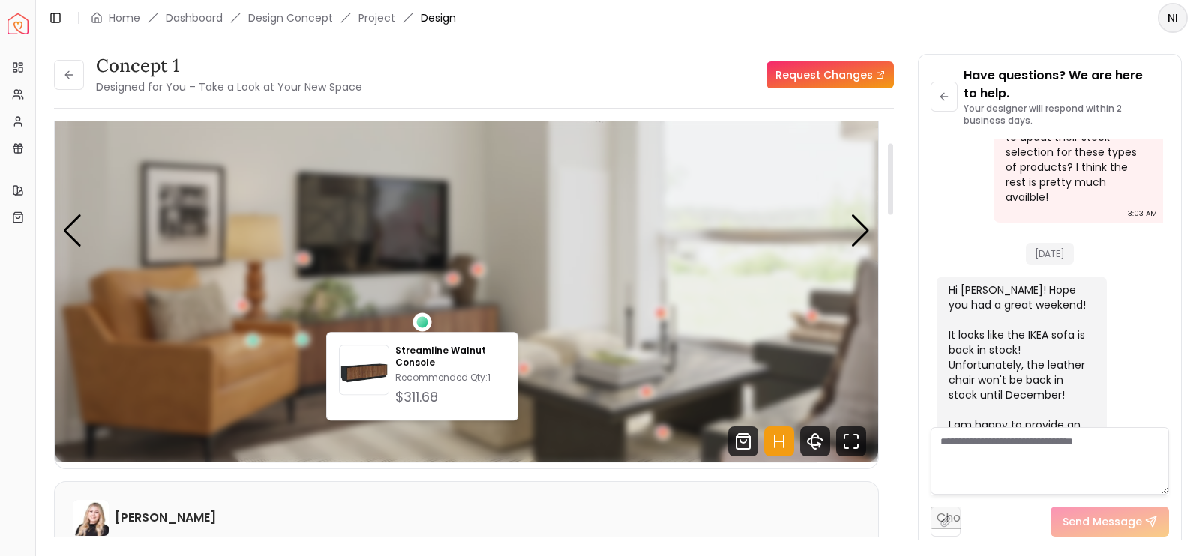
click at [413, 341] on div "Streamline Walnut Console Recommended Qty: 1 $311.68" at bounding box center [422, 376] width 192 height 88
click at [409, 361] on p "Streamline Walnut Console" at bounding box center [450, 357] width 110 height 24
